Goal: Transaction & Acquisition: Purchase product/service

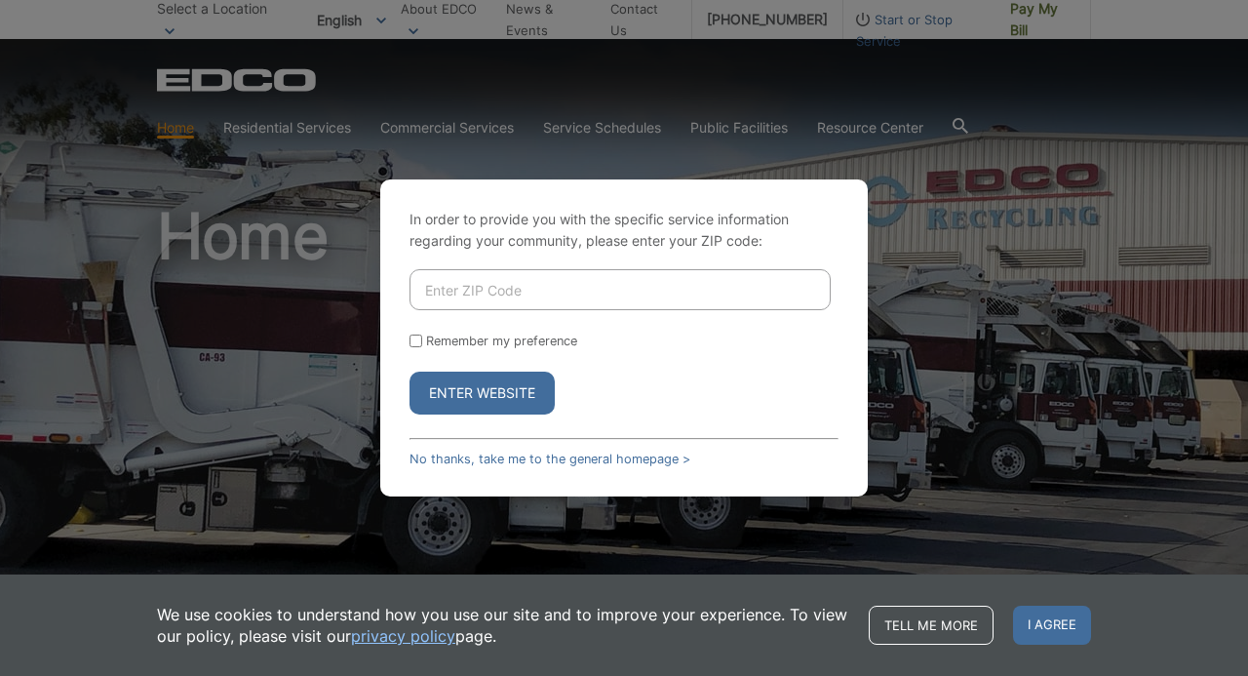
click at [542, 284] on input "Enter ZIP Code" at bounding box center [619, 289] width 421 height 41
type input "91977"
click at [485, 396] on button "Enter Website" at bounding box center [481, 392] width 145 height 43
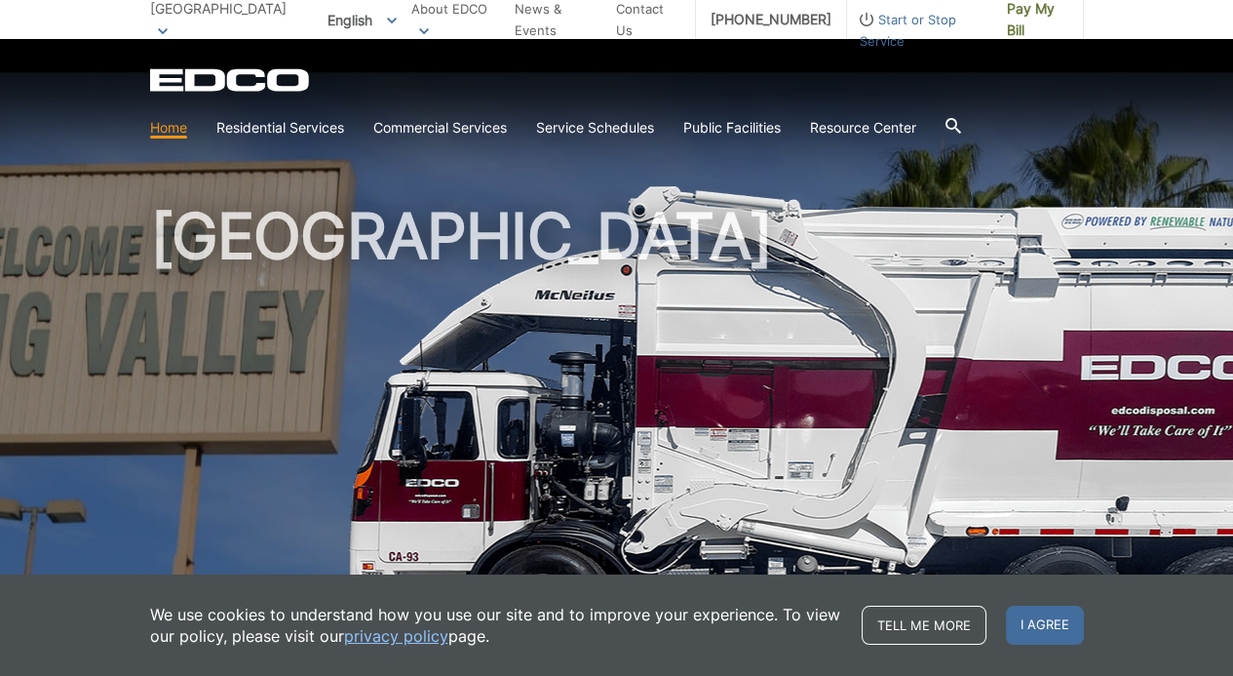
click at [1037, 22] on span "Pay My Bill" at bounding box center [1037, 19] width 61 height 43
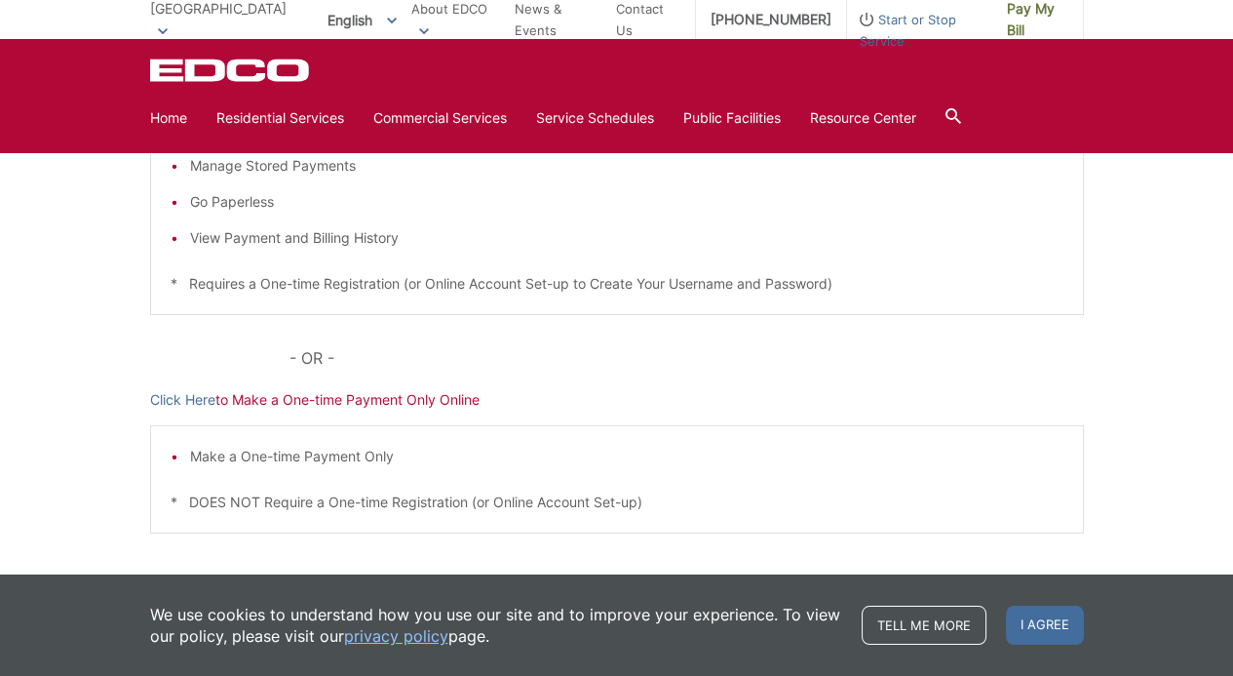
scroll to position [487, 0]
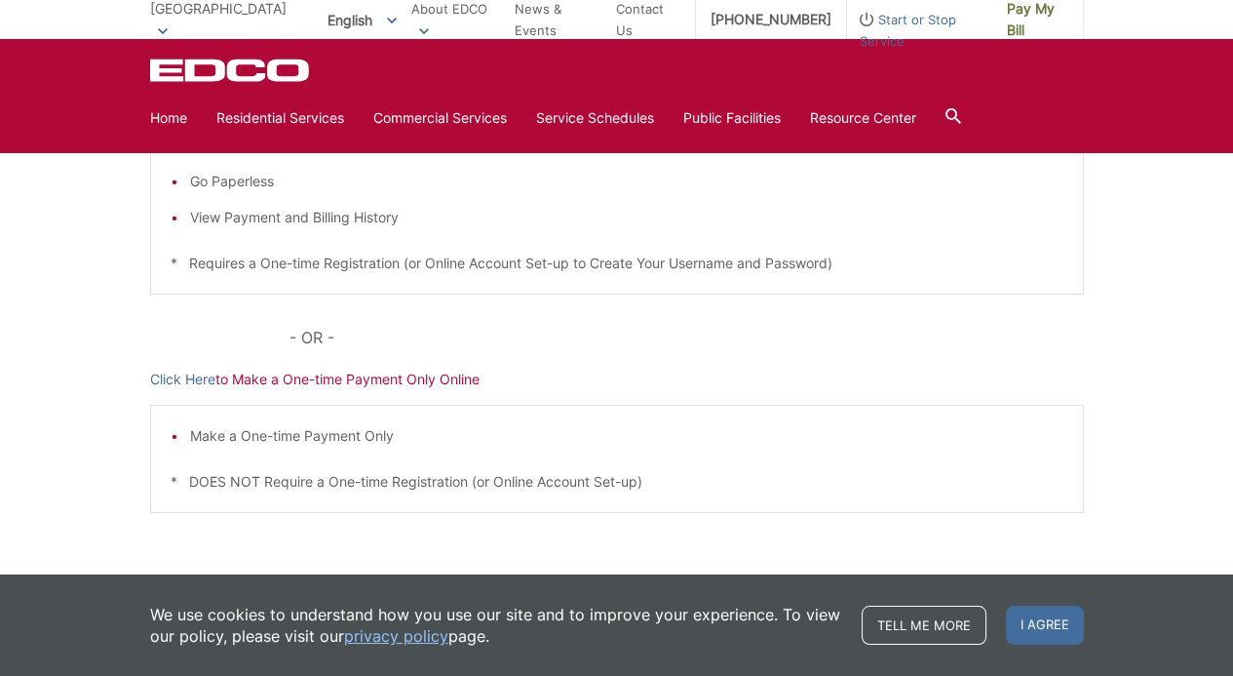
click at [174, 385] on link "Click Here" at bounding box center [182, 378] width 65 height 21
